Goal: Information Seeking & Learning: Learn about a topic

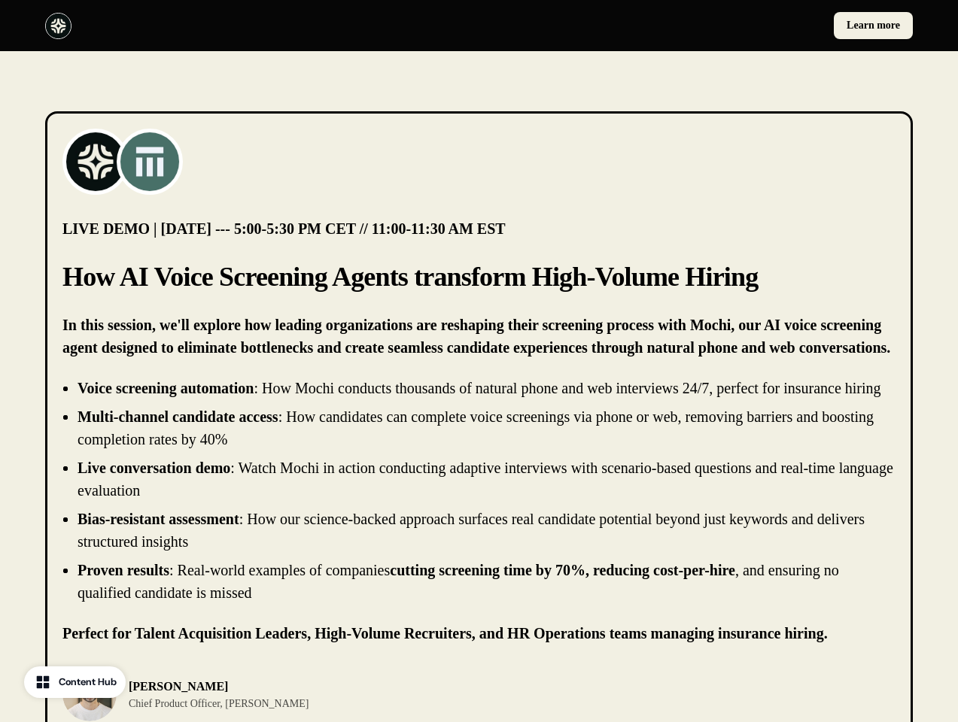
click at [478, 26] on div "Learn more" at bounding box center [479, 25] width 958 height 51
click at [259, 26] on div at bounding box center [259, 26] width 428 height 26
click at [699, 26] on div "Learn more" at bounding box center [699, 25] width 428 height 27
click at [96, 162] on img at bounding box center [95, 162] width 60 height 60
click at [150, 162] on img at bounding box center [150, 162] width 60 height 60
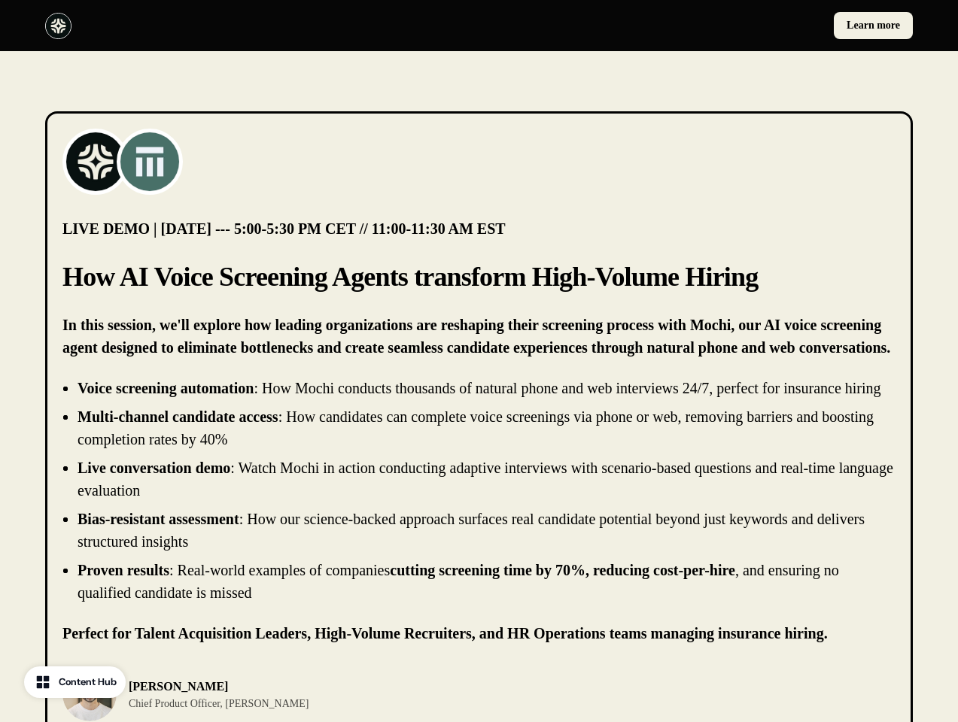
click at [478, 502] on li "Live conversation demo : Watch Mochi in action conducting adaptive interviews w…" at bounding box center [486, 479] width 818 height 45
click at [478, 706] on div "[PERSON_NAME] Chief Product Officer, [PERSON_NAME]" at bounding box center [478, 694] width 833 height 54
click at [266, 706] on div "[PERSON_NAME] Chief Product Officer, [PERSON_NAME]" at bounding box center [266, 694] width 408 height 54
click at [90, 706] on img at bounding box center [89, 694] width 54 height 54
click at [195, 696] on p "[PERSON_NAME]" at bounding box center [219, 687] width 180 height 18
